Goal: Task Accomplishment & Management: Complete application form

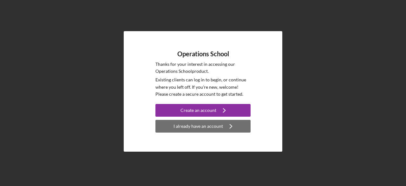
click at [196, 124] on div "I already have an account" at bounding box center [199, 126] width 50 height 13
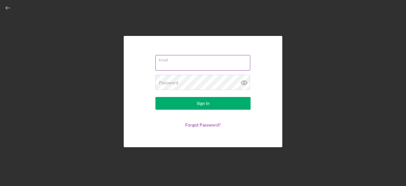
click at [193, 66] on input "Email" at bounding box center [203, 62] width 95 height 15
drag, startPoint x: 10, startPoint y: 7, endPoint x: 25, endPoint y: 22, distance: 21.5
click at [10, 7] on icon "button" at bounding box center [8, 8] width 14 height 14
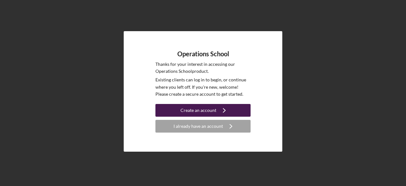
click at [179, 107] on button "Create an account Icon/Navigate" at bounding box center [203, 110] width 95 height 13
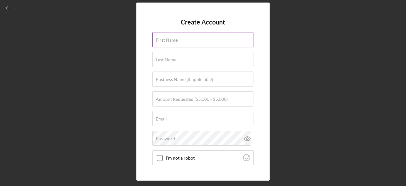
click at [173, 43] on input "First Name" at bounding box center [202, 39] width 101 height 15
type input "Clarice"
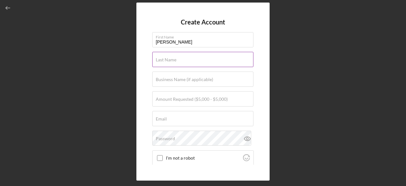
type input "Cochran"
type input "The Calm Cube"
type input "[EMAIL_ADDRESS][DOMAIN_NAME]"
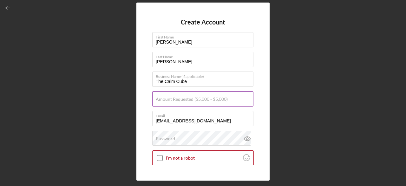
click at [196, 100] on label "Amount Requested ($5,000 - $5,000)" at bounding box center [192, 98] width 72 height 5
click at [196, 100] on input "Amount Requested ($5,000 - $5,000)" at bounding box center [202, 98] width 101 height 15
type input "$5,000"
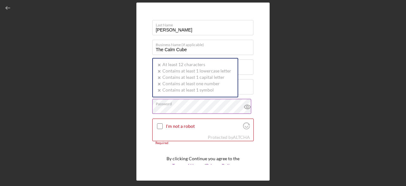
scroll to position [23, 0]
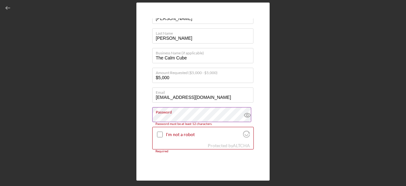
click at [247, 112] on icon at bounding box center [248, 115] width 16 height 16
click at [161, 136] on input "I'm not a robot" at bounding box center [160, 134] width 6 height 6
checkbox input "true"
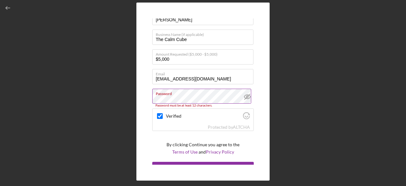
scroll to position [51, 0]
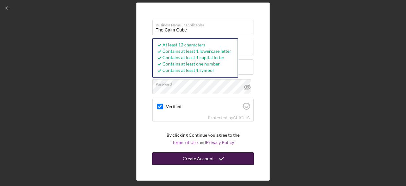
click at [197, 156] on div "Create Account" at bounding box center [198, 158] width 31 height 13
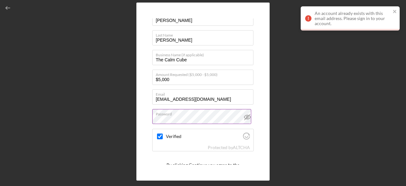
scroll to position [0, 0]
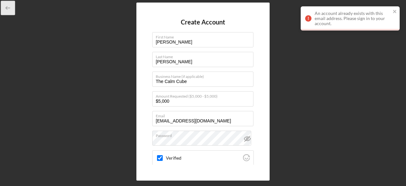
click at [8, 10] on icon "button" at bounding box center [8, 8] width 14 height 14
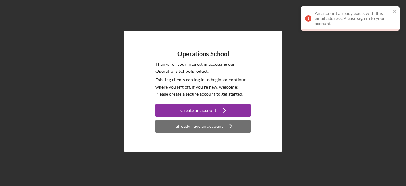
click at [209, 127] on div "I already have an account" at bounding box center [199, 126] width 50 height 13
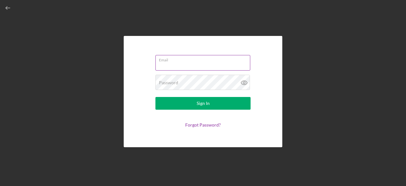
click at [193, 67] on input "Email" at bounding box center [203, 62] width 95 height 15
type input "thecalmcubecenter@gmail.com"
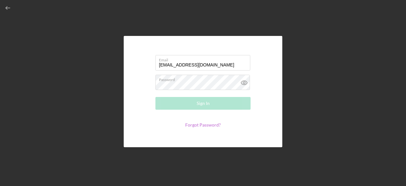
click at [197, 129] on form "Email thecalmcubecenter@gmail.com Password Required Sign In Forgot Password?" at bounding box center [203, 91] width 127 height 79
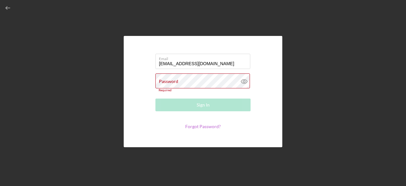
click at [201, 123] on form "Email thecalmcubecenter@gmail.com Password Required Sign In Forgot Password?" at bounding box center [203, 91] width 127 height 79
click at [203, 128] on link "Forgot Password?" at bounding box center [203, 125] width 36 height 5
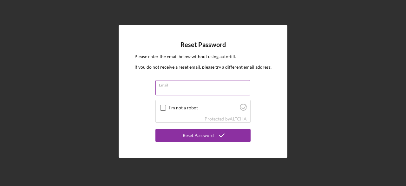
click at [182, 89] on input "Email" at bounding box center [203, 87] width 95 height 15
type input "thecalmcubecenter@gmail.com"
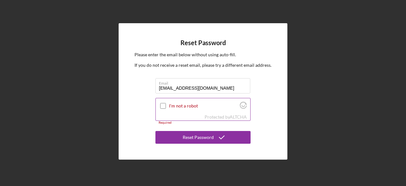
click at [161, 105] on input "I'm not a robot" at bounding box center [163, 106] width 6 height 6
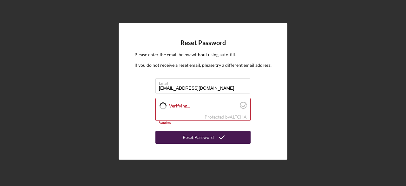
checkbox input "true"
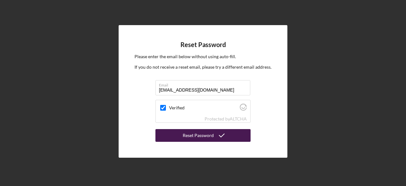
click at [197, 136] on div "Reset Password" at bounding box center [198, 135] width 31 height 13
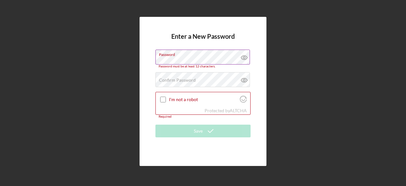
click at [245, 59] on icon at bounding box center [244, 58] width 16 height 16
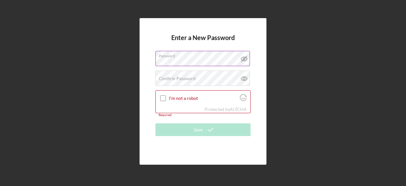
click at [148, 65] on div "Enter a New Password Password Confirm Password Passwords do not match. I'm not …" at bounding box center [203, 91] width 127 height 146
click at [183, 79] on label "Confirm Password" at bounding box center [177, 78] width 37 height 5
click at [245, 79] on icon at bounding box center [244, 78] width 16 height 16
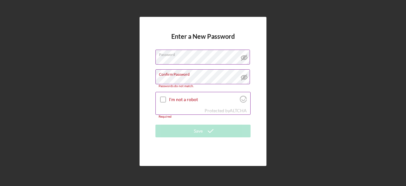
drag, startPoint x: 164, startPoint y: 100, endPoint x: 169, endPoint y: 108, distance: 9.7
click at [163, 100] on input "I'm not a robot" at bounding box center [163, 99] width 6 height 6
checkbox input "true"
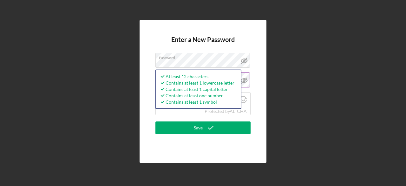
click at [152, 64] on div "Enter a New Password Password At least 12 characters Contains at least 1 lowerc…" at bounding box center [203, 91] width 127 height 143
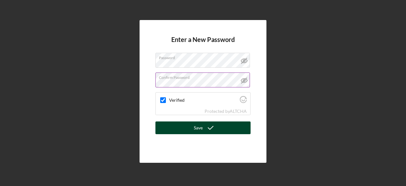
click at [188, 127] on button "Save" at bounding box center [203, 127] width 95 height 13
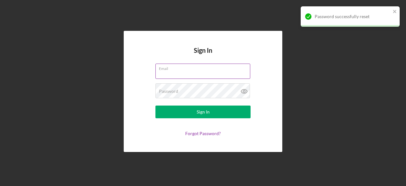
click at [172, 75] on input "Email" at bounding box center [203, 70] width 95 height 15
type input "[EMAIL_ADDRESS][DOMAIN_NAME]"
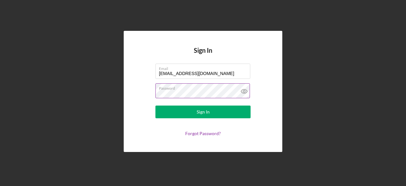
click at [245, 91] on icon at bounding box center [244, 91] width 2 height 2
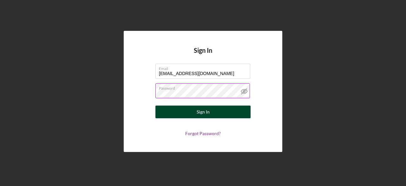
click at [227, 111] on button "Sign In" at bounding box center [203, 111] width 95 height 13
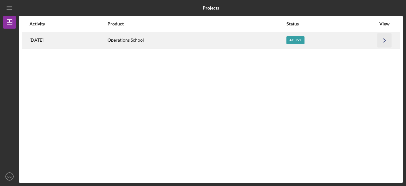
click at [386, 42] on icon "Icon/Navigate" at bounding box center [385, 40] width 14 height 14
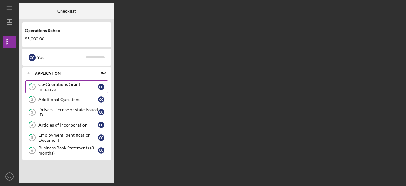
click at [87, 89] on div "Co-Operations Grant Initiative" at bounding box center [68, 87] width 60 height 10
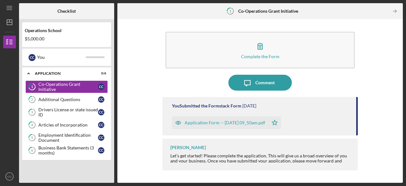
click at [231, 123] on div "Application Form -- [DATE] 09_50am.pdf" at bounding box center [225, 122] width 81 height 5
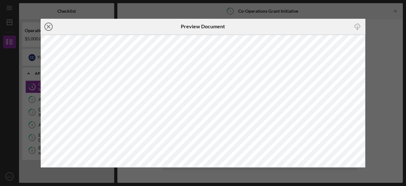
click at [48, 28] on icon "Icon/Close" at bounding box center [49, 27] width 16 height 16
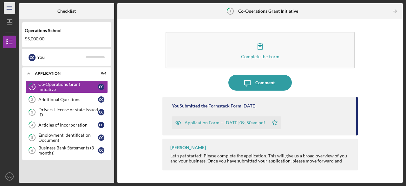
click at [8, 11] on icon "Icon/Menu" at bounding box center [10, 8] width 14 height 14
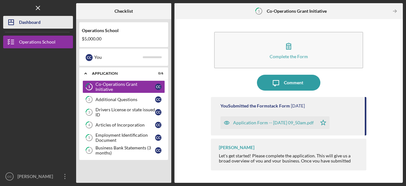
click at [24, 28] on div "Dashboard" at bounding box center [30, 23] width 22 height 14
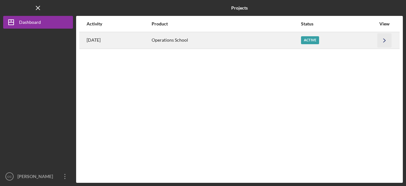
click at [378, 39] on icon "Icon/Navigate" at bounding box center [385, 40] width 14 height 14
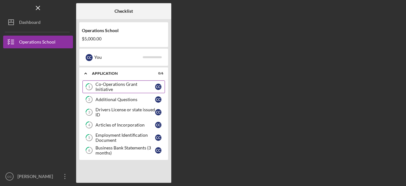
click at [127, 87] on div "Co-Operations Grant Initiative" at bounding box center [126, 87] width 60 height 10
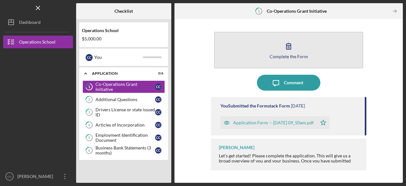
click at [288, 49] on icon "button" at bounding box center [289, 46] width 16 height 16
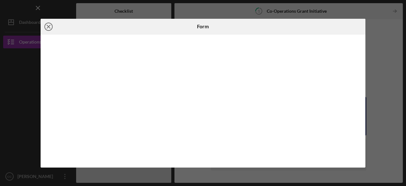
click at [50, 30] on icon "Icon/Close" at bounding box center [49, 27] width 16 height 16
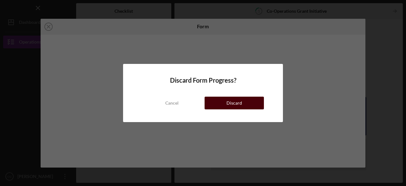
click at [230, 104] on div "Discard" at bounding box center [235, 102] width 16 height 13
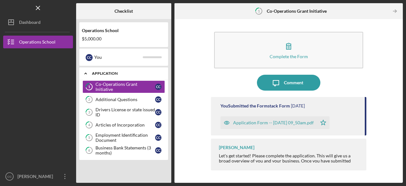
click at [85, 73] on icon "Icon/Expander" at bounding box center [85, 73] width 13 height 13
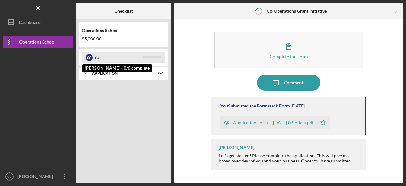
click at [104, 57] on div "You" at bounding box center [118, 57] width 49 height 11
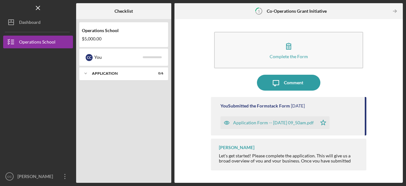
click at [111, 39] on div "$5,000.00" at bounding box center [124, 38] width 84 height 5
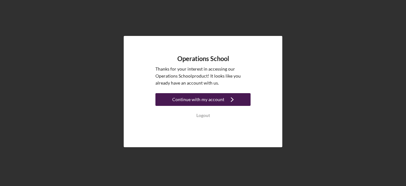
click at [223, 102] on button "Continue with my account Icon/Navigate" at bounding box center [203, 99] width 95 height 13
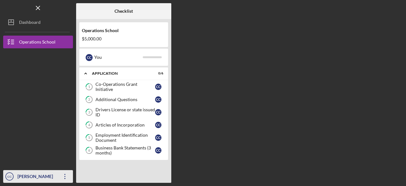
click at [38, 178] on div "[PERSON_NAME]" at bounding box center [36, 177] width 41 height 14
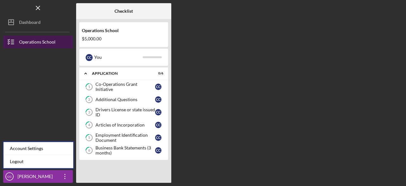
click at [56, 45] on button "Operations School" at bounding box center [38, 42] width 70 height 13
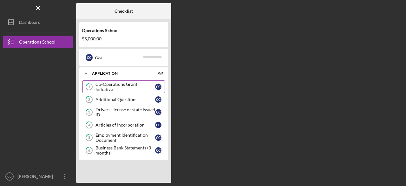
click at [110, 85] on div "Co-Operations Grant Initiative" at bounding box center [126, 87] width 60 height 10
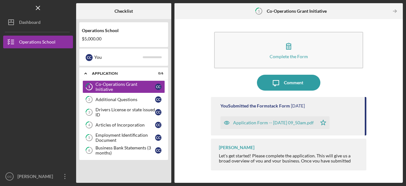
click at [291, 122] on div "Application Form -- [DATE] 09_50am.pdf" at bounding box center [273, 122] width 81 height 5
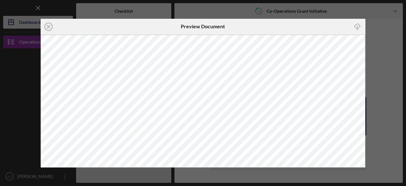
click at [47, 27] on icon "Icon/Close" at bounding box center [49, 27] width 16 height 16
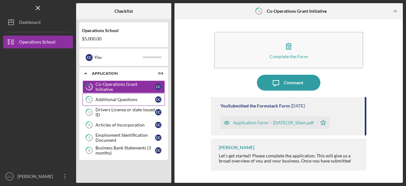
click at [123, 97] on div "Additional Questions" at bounding box center [126, 99] width 60 height 5
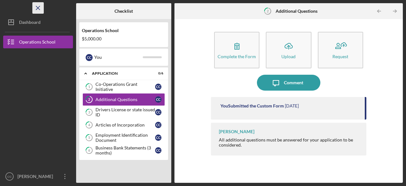
click at [37, 9] on line "button" at bounding box center [37, 7] width 3 height 3
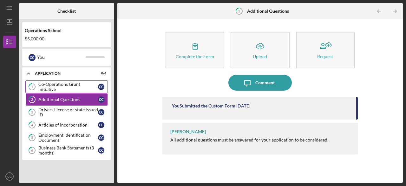
click at [50, 88] on div "Co-Operations Grant Initiative" at bounding box center [68, 87] width 60 height 10
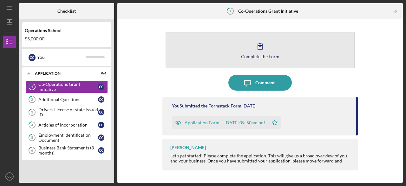
click at [253, 55] on div "Complete the Form" at bounding box center [260, 56] width 38 height 5
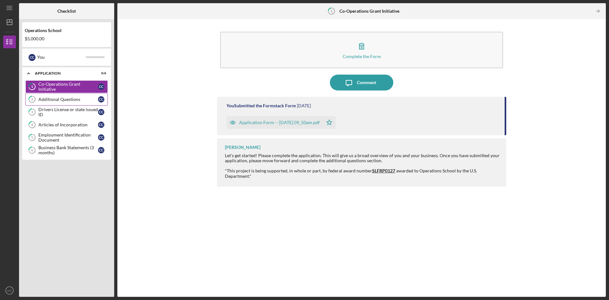
click at [73, 100] on div "Additional Questions" at bounding box center [68, 99] width 60 height 5
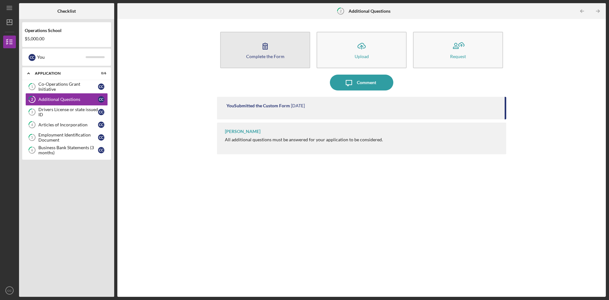
click at [251, 34] on button "Complete the Form Form" at bounding box center [265, 50] width 90 height 37
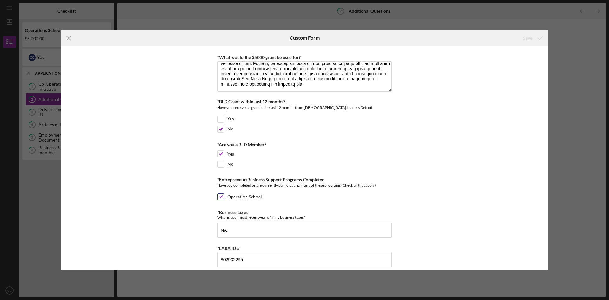
scroll to position [110, 0]
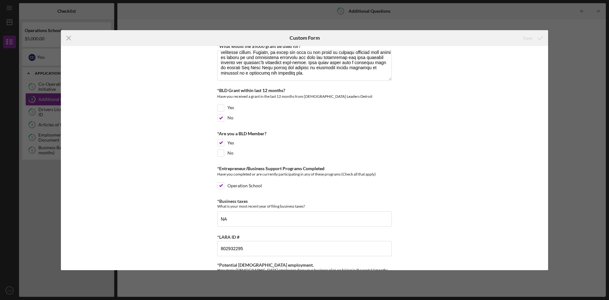
click at [69, 38] on line at bounding box center [69, 38] width 4 height 4
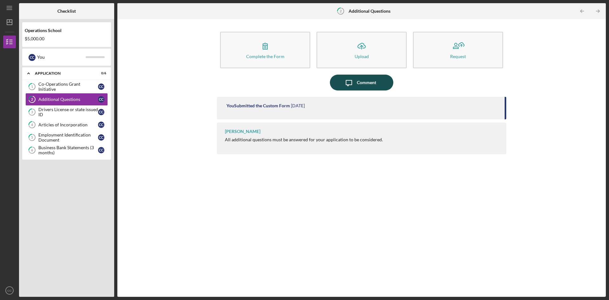
click at [353, 85] on icon "Icon/Message" at bounding box center [349, 83] width 16 height 16
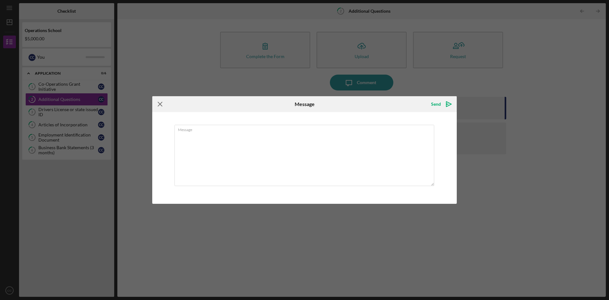
click at [160, 105] on icon "Icon/Menu Close" at bounding box center [160, 104] width 16 height 16
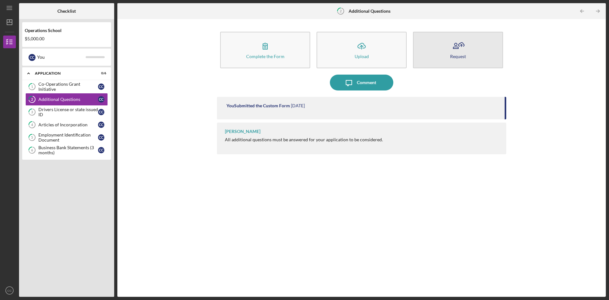
click at [406, 55] on button "Request" at bounding box center [458, 50] width 90 height 37
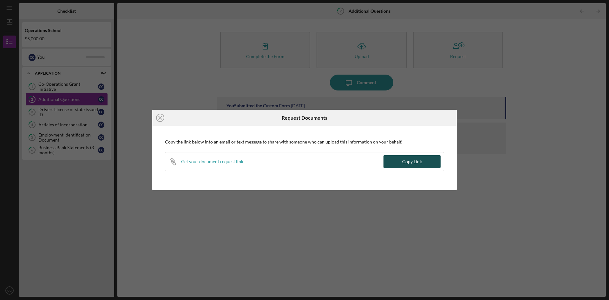
click at [406, 164] on div "Copy Link" at bounding box center [412, 161] width 20 height 13
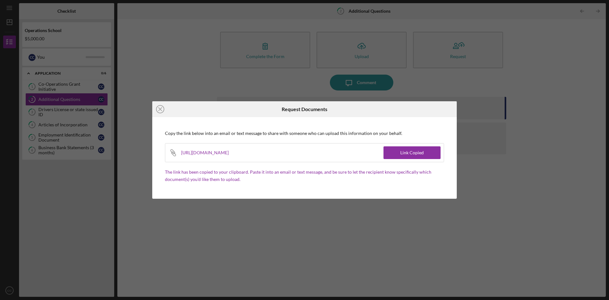
click at [157, 110] on icon "Icon/Close" at bounding box center [160, 109] width 16 height 16
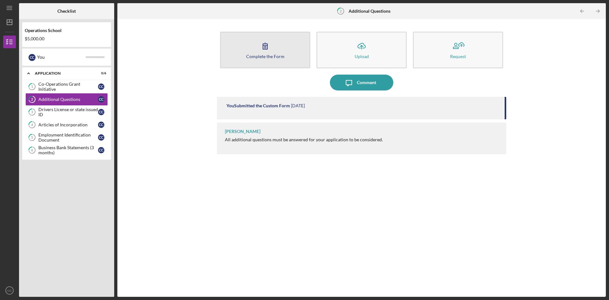
click at [260, 62] on button "Complete the Form Form" at bounding box center [265, 50] width 90 height 37
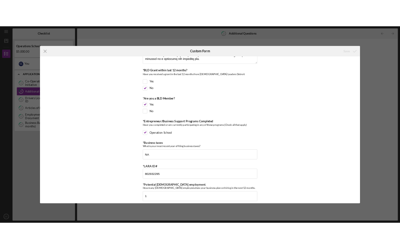
scroll to position [47, 0]
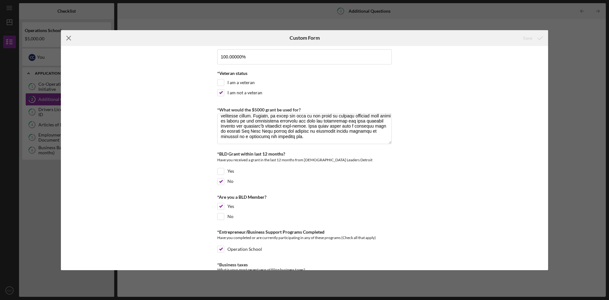
click at [71, 38] on icon "Icon/Menu Close" at bounding box center [69, 38] width 16 height 16
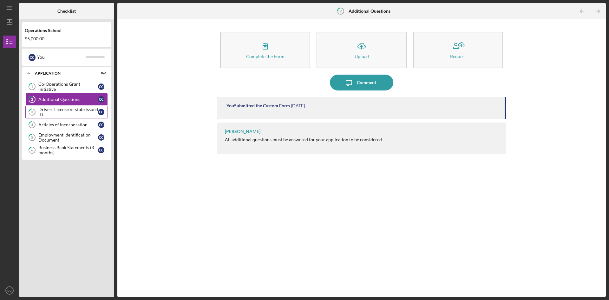
click at [60, 112] on div "Drivers License or state issued ID" at bounding box center [68, 112] width 60 height 10
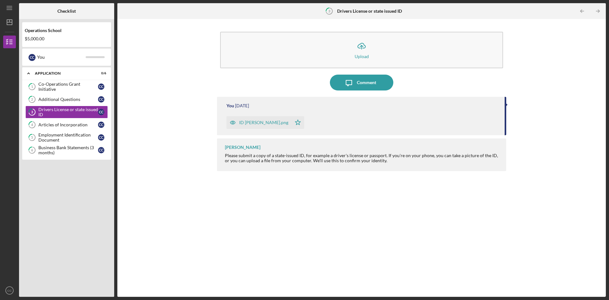
click at [262, 122] on div "ID Clarice.png" at bounding box center [263, 122] width 49 height 5
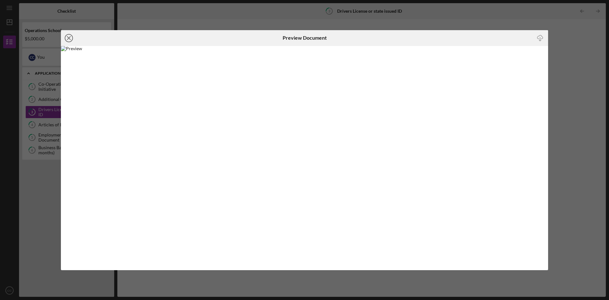
click at [69, 40] on icon "Icon/Close" at bounding box center [69, 38] width 16 height 16
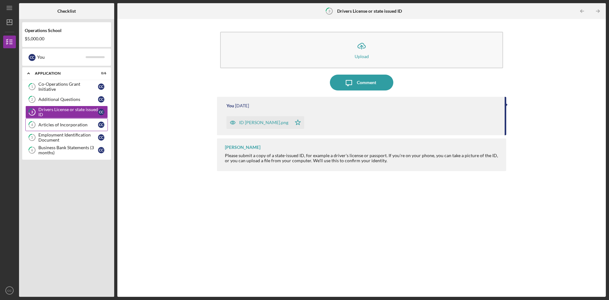
click at [63, 122] on link "4 Articles of Incorporation C C" at bounding box center [66, 124] width 83 height 13
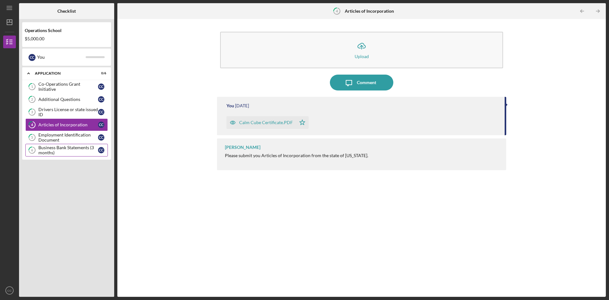
click at [63, 151] on div "Business Bank Statements (3 months)" at bounding box center [68, 150] width 60 height 10
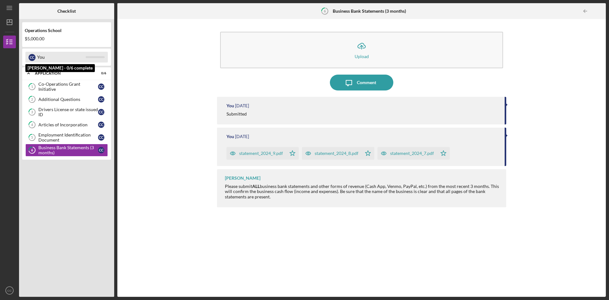
click at [47, 60] on div "You" at bounding box center [61, 57] width 49 height 11
click at [45, 75] on div "Icon/Expander Application 0 / 6" at bounding box center [66, 73] width 89 height 13
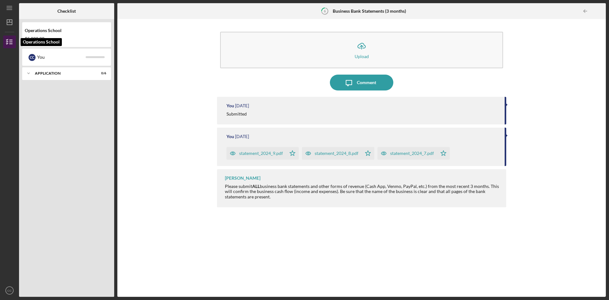
click at [6, 40] on icon "button" at bounding box center [10, 42] width 16 height 16
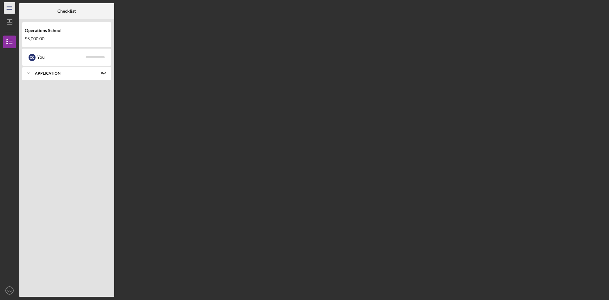
click at [8, 11] on icon "Icon/Menu" at bounding box center [10, 8] width 14 height 14
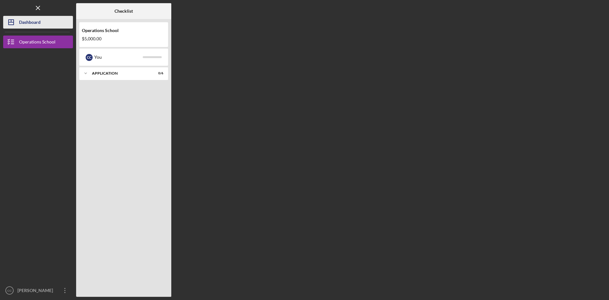
click at [27, 23] on div "Dashboard" at bounding box center [30, 23] width 22 height 14
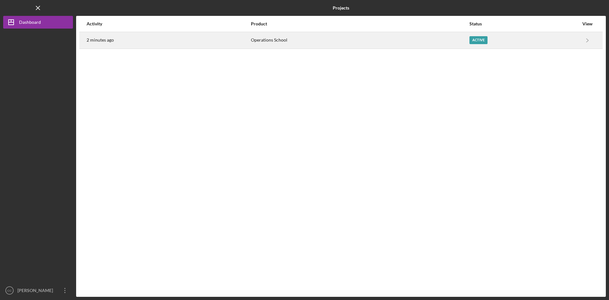
click at [265, 34] on div "Operations School" at bounding box center [360, 40] width 218 height 16
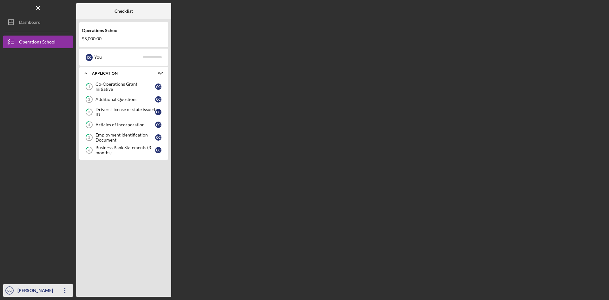
click at [65, 185] on icon "Icon/Overflow" at bounding box center [65, 290] width 16 height 16
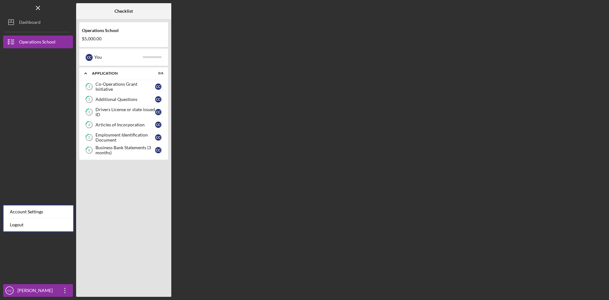
click at [45, 185] on div "Account Settings" at bounding box center [38, 211] width 70 height 13
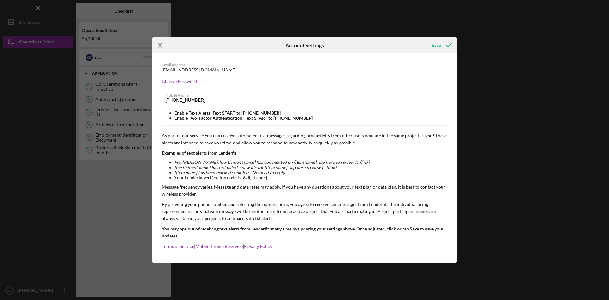
click at [160, 46] on icon "Icon/Menu Close" at bounding box center [160, 45] width 16 height 16
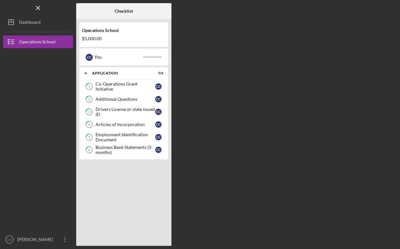
click at [12, 93] on div at bounding box center [38, 94] width 70 height 93
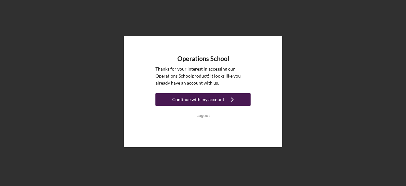
click at [188, 100] on div "Continue with my account" at bounding box center [198, 99] width 52 height 13
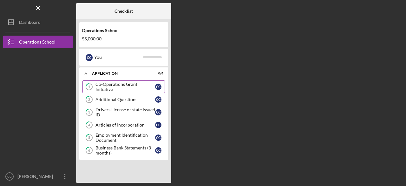
click at [143, 87] on div "Co-Operations Grant Initiative" at bounding box center [126, 87] width 60 height 10
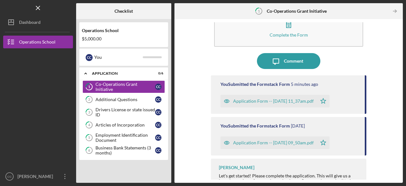
scroll to position [32, 0]
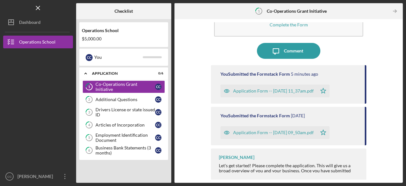
click at [293, 91] on div "Application Form -- 2025-10-03 11_37am.pdf" at bounding box center [273, 90] width 81 height 5
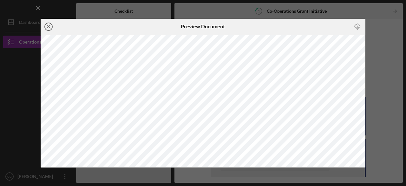
click at [49, 25] on icon "Icon/Close" at bounding box center [49, 27] width 16 height 16
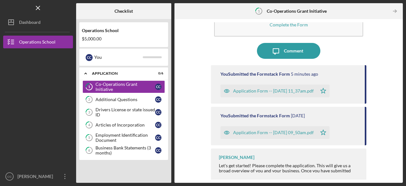
scroll to position [32, 0]
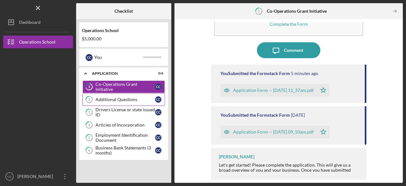
click at [125, 98] on div "Additional Questions" at bounding box center [126, 99] width 60 height 5
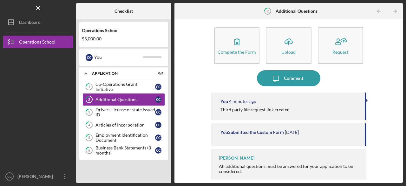
scroll to position [6, 0]
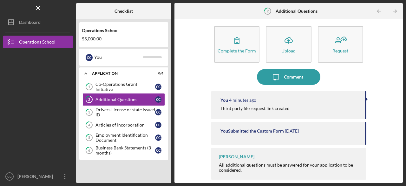
click at [281, 104] on div "You 4 minutes ago Third party file request link created" at bounding box center [289, 105] width 156 height 28
click at [126, 85] on div "Co-Operations Grant Initiative" at bounding box center [126, 87] width 60 height 10
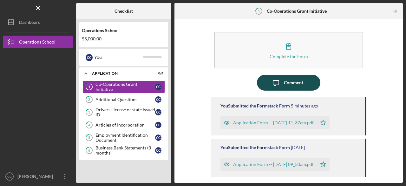
click at [276, 79] on icon "Icon/Message" at bounding box center [276, 83] width 16 height 16
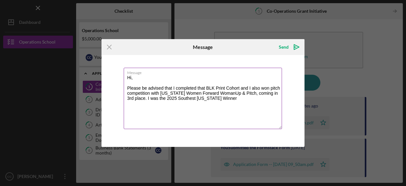
click at [160, 98] on textarea "Hi, Please be advised that I completed that BLK Print Cohort and I also won pit…" at bounding box center [203, 98] width 158 height 61
click at [180, 100] on textarea "Hi, Please be advised that I completed that BLK Print Cohort and I also won pit…" at bounding box center [203, 98] width 158 height 61
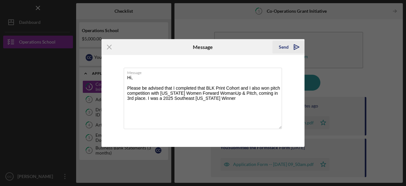
type textarea "Hi, Please be advised that I completed that BLK Print Cohort and I also won pit…"
click at [286, 48] on div "Send" at bounding box center [284, 47] width 10 height 13
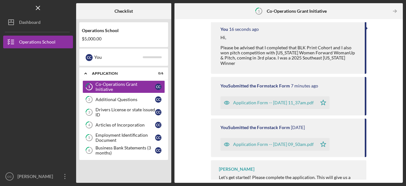
scroll to position [83, 0]
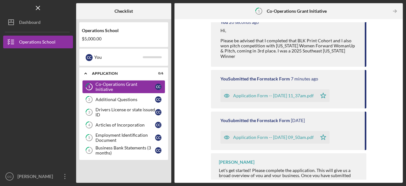
click at [114, 85] on div "Co-Operations Grant Initiative" at bounding box center [126, 87] width 60 height 10
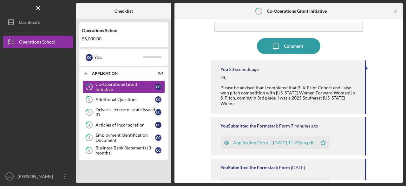
scroll to position [83, 0]
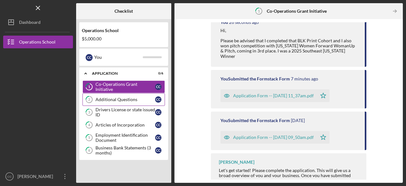
click at [116, 97] on div "Additional Questions" at bounding box center [126, 99] width 60 height 5
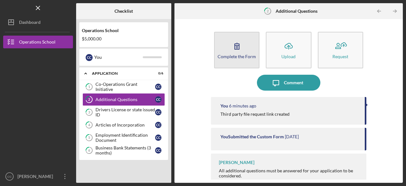
click at [256, 64] on button "Complete the Form Form" at bounding box center [236, 50] width 45 height 37
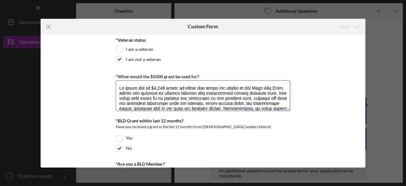
scroll to position [95, 0]
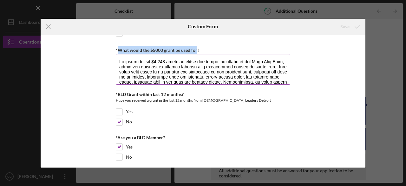
drag, startPoint x: 117, startPoint y: 50, endPoint x: 197, endPoint y: 50, distance: 79.7
click at [197, 50] on label "*What would the $5000 grant be used for?" at bounding box center [157, 49] width 83 height 5
copy label "What would the $5000 grant be used for"
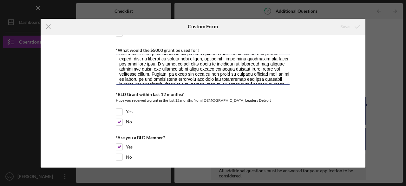
scroll to position [71, 0]
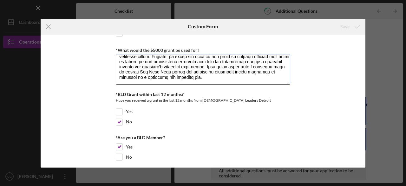
drag, startPoint x: 120, startPoint y: 60, endPoint x: 288, endPoint y: 103, distance: 173.5
click at [287, 103] on div "*Percentage led by people of African Descent What % of your company is led by p…" at bounding box center [203, 155] width 175 height 424
paste textarea "The $5,000 grant will be used to launch the first production and distribution o…"
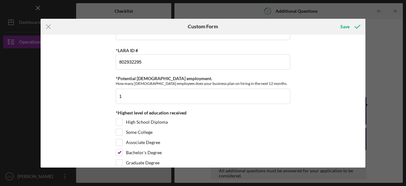
scroll to position [293, 0]
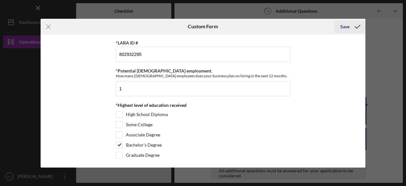
type textarea "The $5,000 grant will be used to launch the first production and distribution o…"
click at [349, 27] on button "Save" at bounding box center [349, 26] width 31 height 13
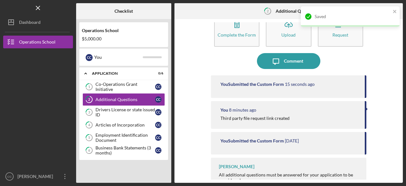
scroll to position [31, 0]
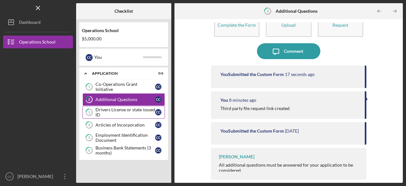
click at [120, 111] on div "Drivers License or state issued ID" at bounding box center [126, 112] width 60 height 10
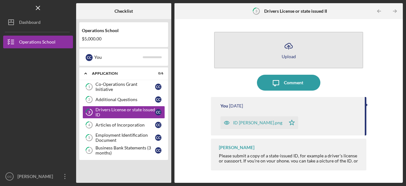
click at [295, 52] on icon "Icon/Upload" at bounding box center [289, 46] width 16 height 16
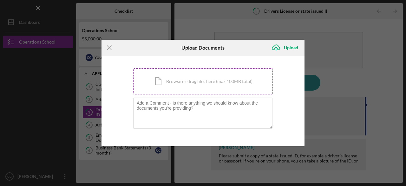
click at [171, 87] on div "Icon/Document Browse or drag files here (max 100MB total) Tap to choose files o…" at bounding box center [203, 81] width 140 height 26
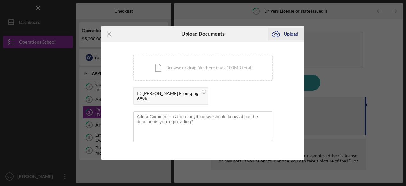
click at [288, 33] on div "Upload" at bounding box center [291, 34] width 14 height 13
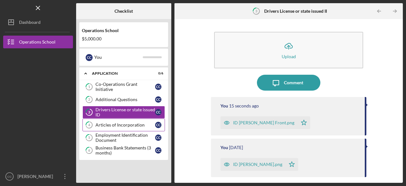
click at [131, 125] on div "Articles of Incorporation" at bounding box center [126, 124] width 60 height 5
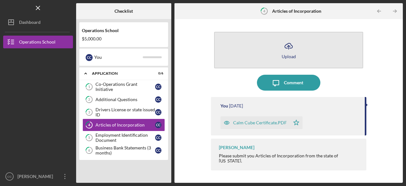
click at [292, 55] on div "Upload" at bounding box center [289, 56] width 14 height 5
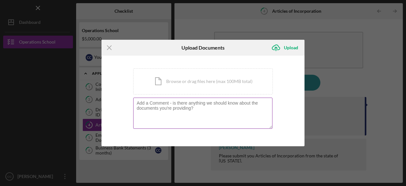
click at [176, 108] on textarea at bounding box center [202, 112] width 139 height 31
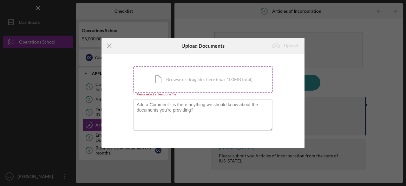
click at [184, 85] on div "Icon/Document Browse or drag files here (max 100MB total) Tap to choose files o…" at bounding box center [203, 79] width 140 height 26
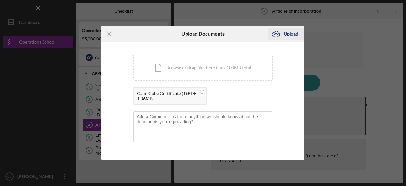
click at [283, 28] on icon "Icon/Upload" at bounding box center [276, 34] width 16 height 16
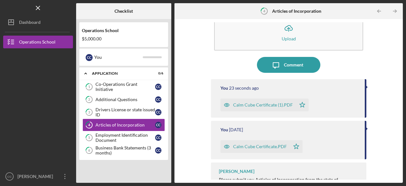
scroll to position [32, 0]
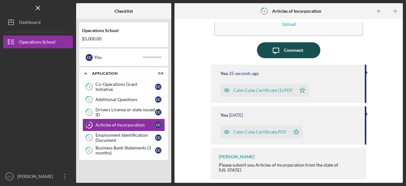
click at [292, 54] on div "Comment" at bounding box center [293, 50] width 19 height 16
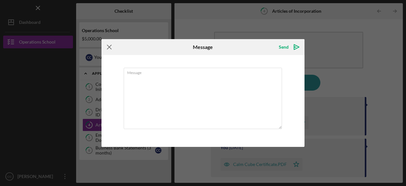
click at [110, 49] on icon "Icon/Menu Close" at bounding box center [110, 47] width 16 height 16
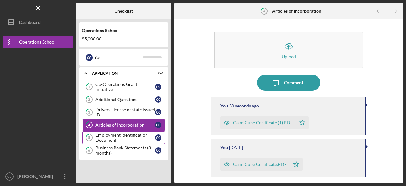
click at [116, 136] on div "Employment Identification Document" at bounding box center [126, 137] width 60 height 10
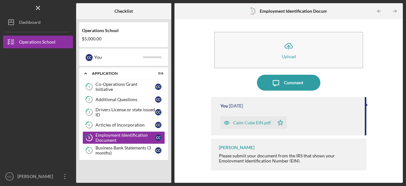
click at [273, 91] on div "Icon/Upload Upload Icon/Message Comment You 12 months ago Calm Cube EIN.pdf Ico…" at bounding box center [289, 100] width 156 height 157
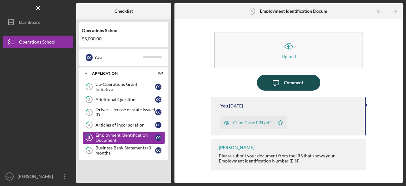
click at [275, 84] on icon "Icon/Message" at bounding box center [276, 83] width 16 height 16
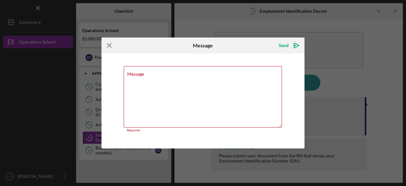
click at [109, 48] on icon "Icon/Menu Close" at bounding box center [110, 45] width 16 height 16
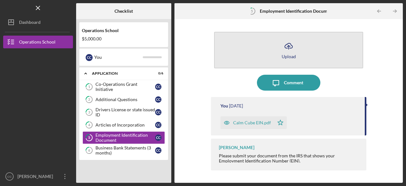
click at [279, 55] on button "Icon/Upload Upload" at bounding box center [288, 50] width 149 height 37
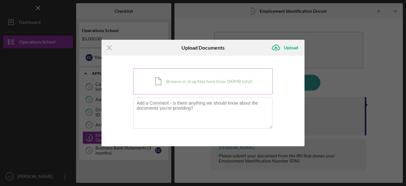
click at [211, 83] on div "Icon/Document Browse or drag files here (max 100MB total) Tap to choose files o…" at bounding box center [203, 81] width 140 height 26
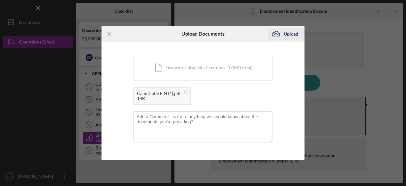
click at [285, 36] on div "Upload" at bounding box center [291, 34] width 14 height 13
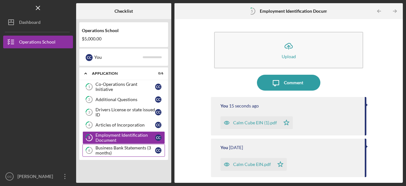
click at [108, 150] on div "Business Bank Statements (3 months)" at bounding box center [126, 150] width 60 height 10
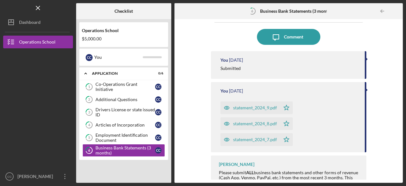
scroll to position [53, 0]
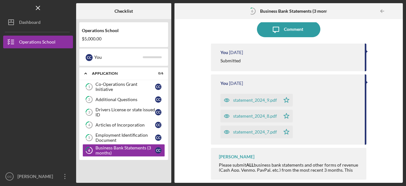
click at [257, 103] on div "statement_2024_9.pdf" at bounding box center [251, 100] width 60 height 13
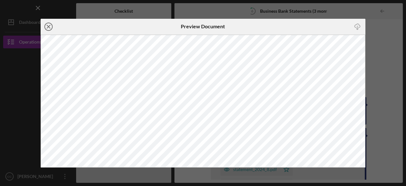
click at [46, 27] on icon "Icon/Close" at bounding box center [49, 27] width 16 height 16
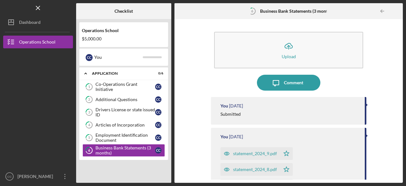
click at [243, 168] on div "statement_2024_8.pdf" at bounding box center [255, 169] width 44 height 5
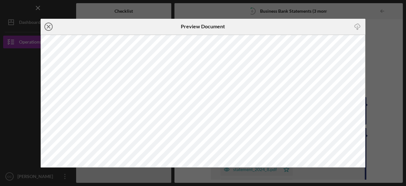
click at [48, 28] on icon "Icon/Close" at bounding box center [49, 27] width 16 height 16
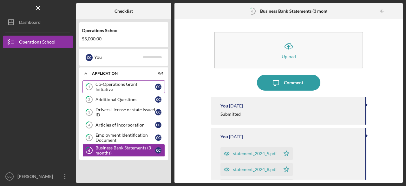
click at [122, 92] on link "1 Co-Operations Grant Initiative C C" at bounding box center [124, 86] width 83 height 13
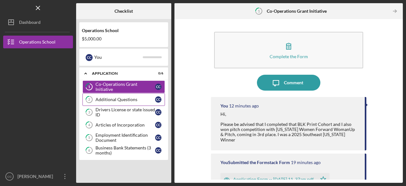
click at [123, 97] on div "Additional Questions" at bounding box center [126, 99] width 60 height 5
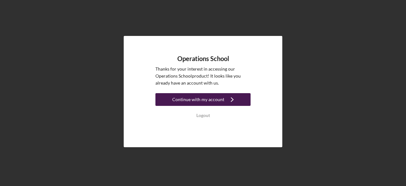
click at [198, 97] on div "Continue with my account" at bounding box center [198, 99] width 52 height 13
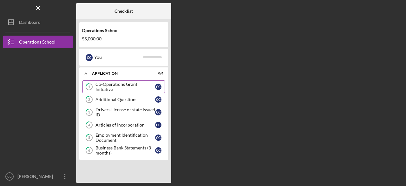
click at [134, 85] on div "Co-Operations Grant Initiative" at bounding box center [126, 87] width 60 height 10
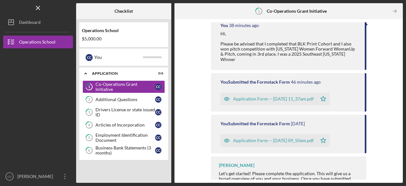
scroll to position [83, 0]
